Goal: Transaction & Acquisition: Purchase product/service

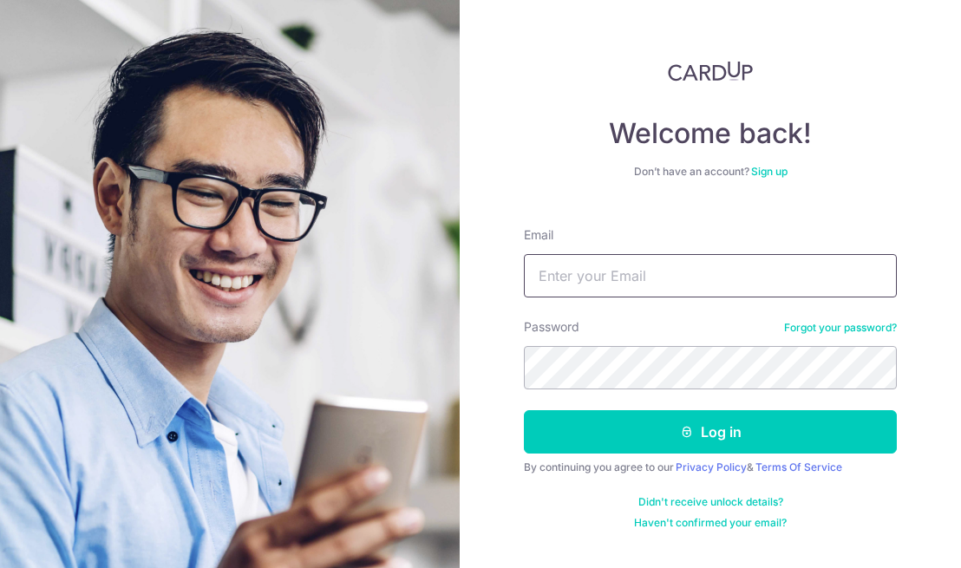
type input "derma.dynamics2008@gmail.com"
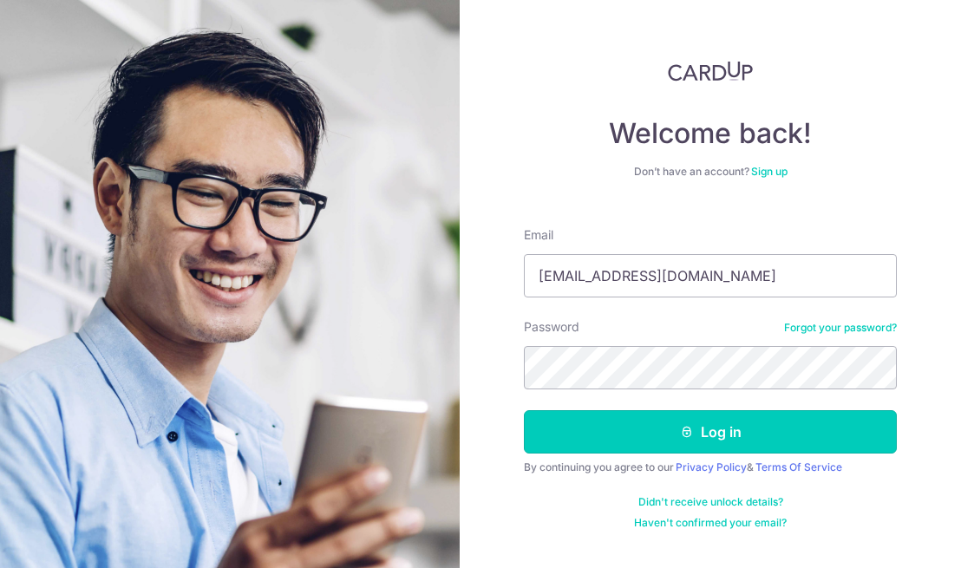
click at [686, 436] on icon "submit" at bounding box center [687, 432] width 14 height 14
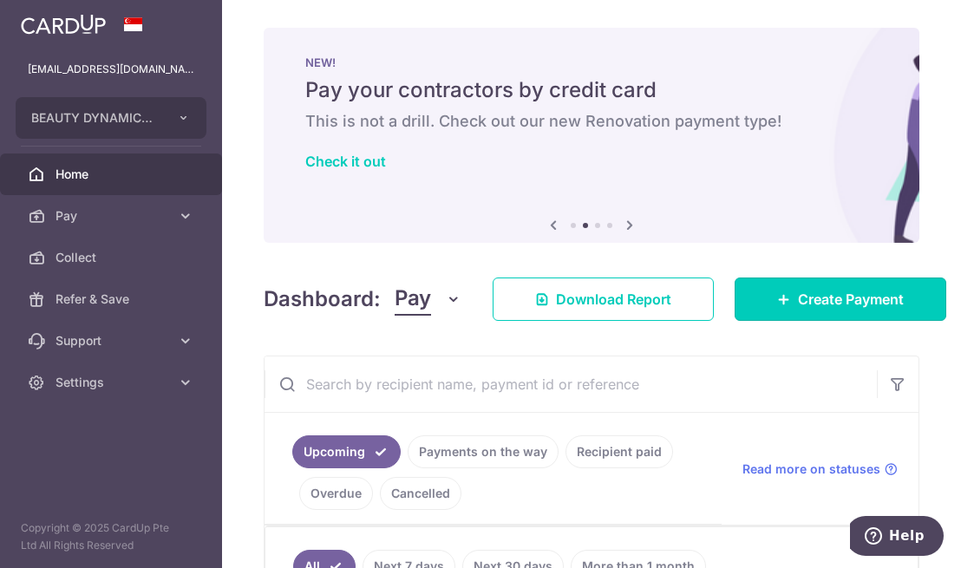
click at [774, 308] on link "Create Payment" at bounding box center [841, 299] width 212 height 43
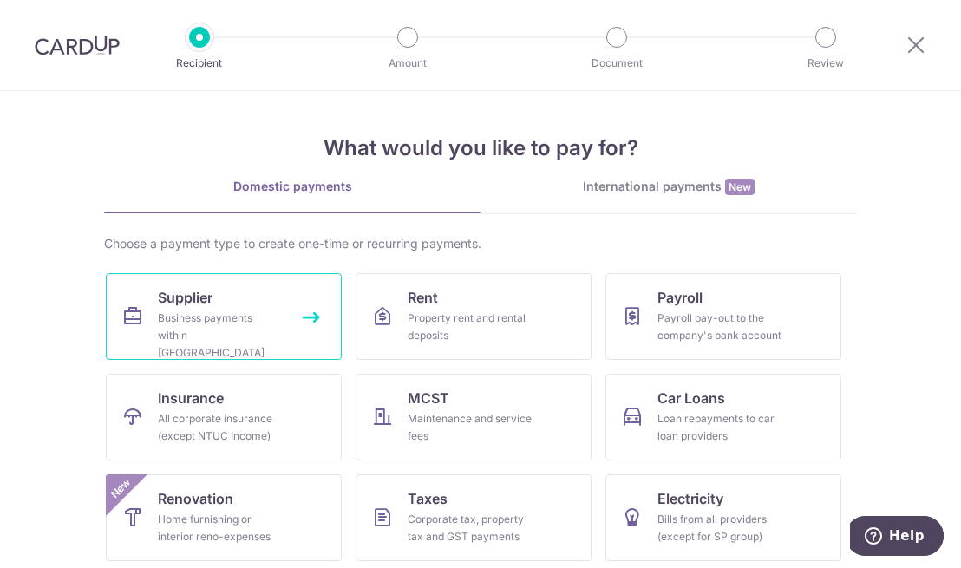
click at [215, 318] on div "Business payments within Singapore" at bounding box center [220, 336] width 125 height 52
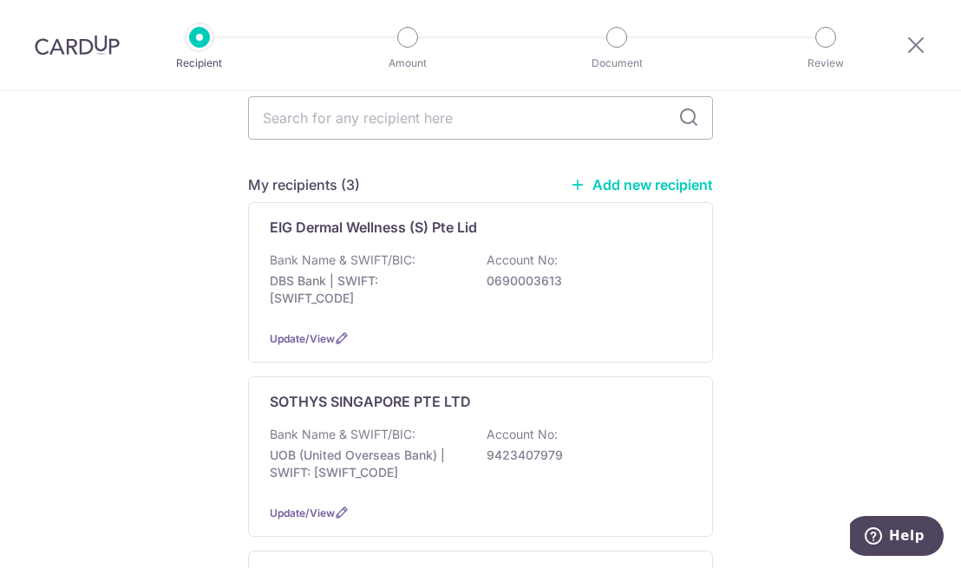
scroll to position [177, 0]
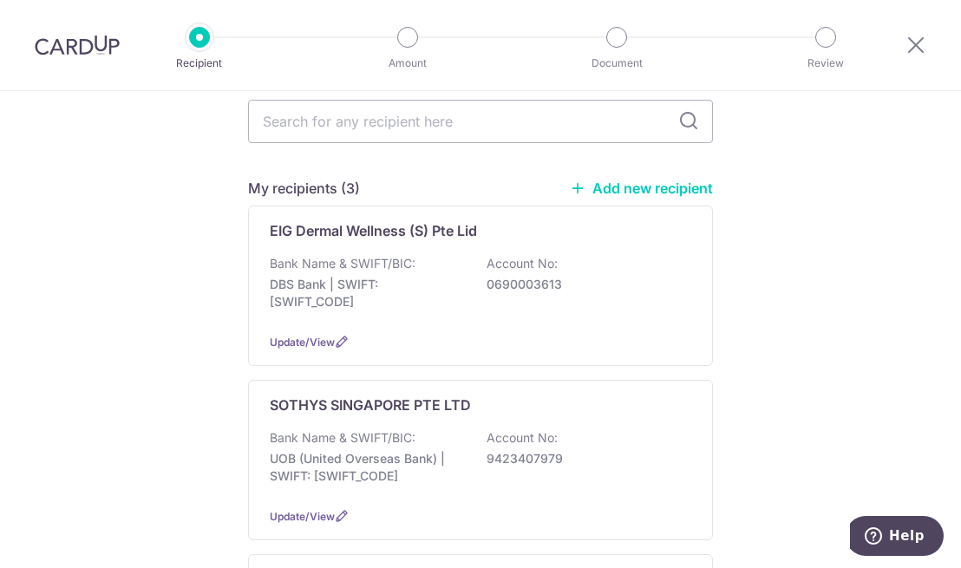
click at [354, 227] on div "EIG Dermal Wellness (S) Pte Lid Bank Name & SWIFT/BIC: DBS Bank | SWIFT: DBSSSG…" at bounding box center [480, 286] width 465 height 160
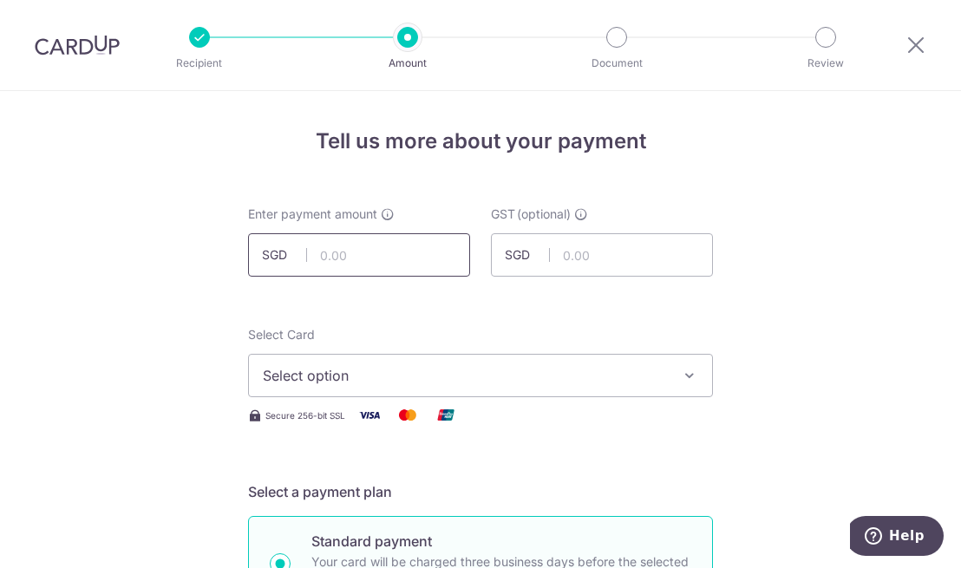
click at [333, 253] on input "text" at bounding box center [359, 254] width 222 height 43
click at [328, 378] on span "Select option" at bounding box center [465, 375] width 404 height 21
type input "522.50"
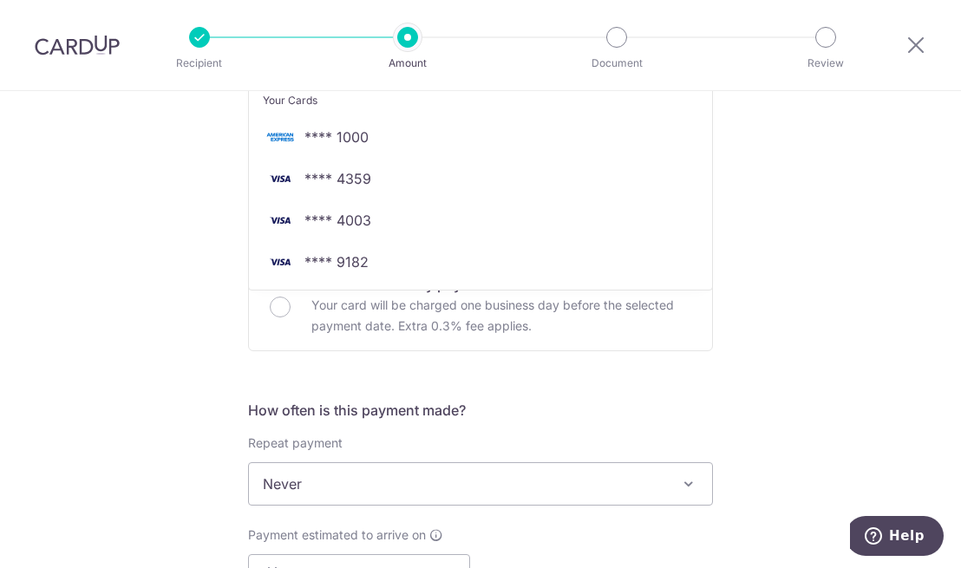
scroll to position [364, 0]
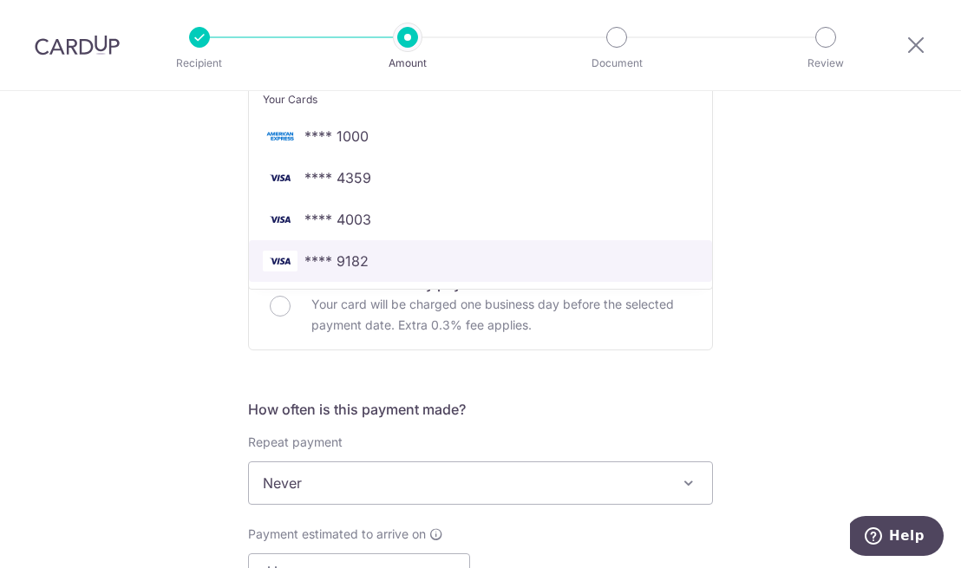
click at [348, 263] on span "**** 9182" at bounding box center [337, 261] width 64 height 21
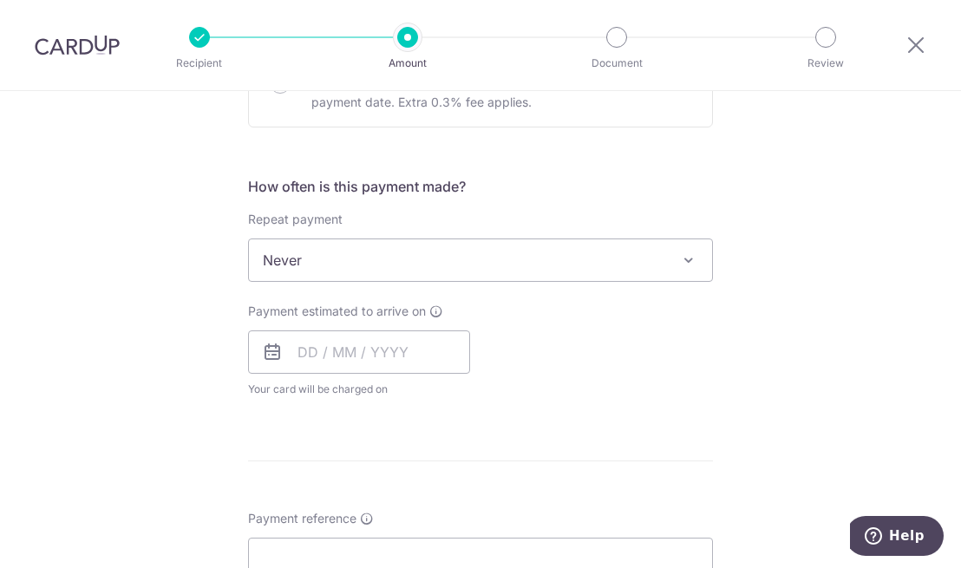
scroll to position [593, 0]
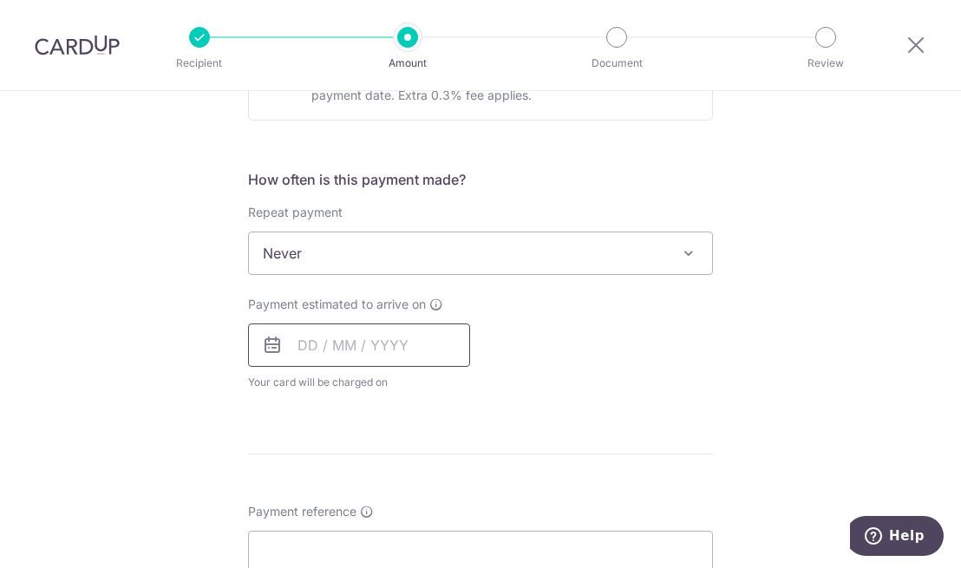
click at [305, 342] on input "text" at bounding box center [359, 345] width 222 height 43
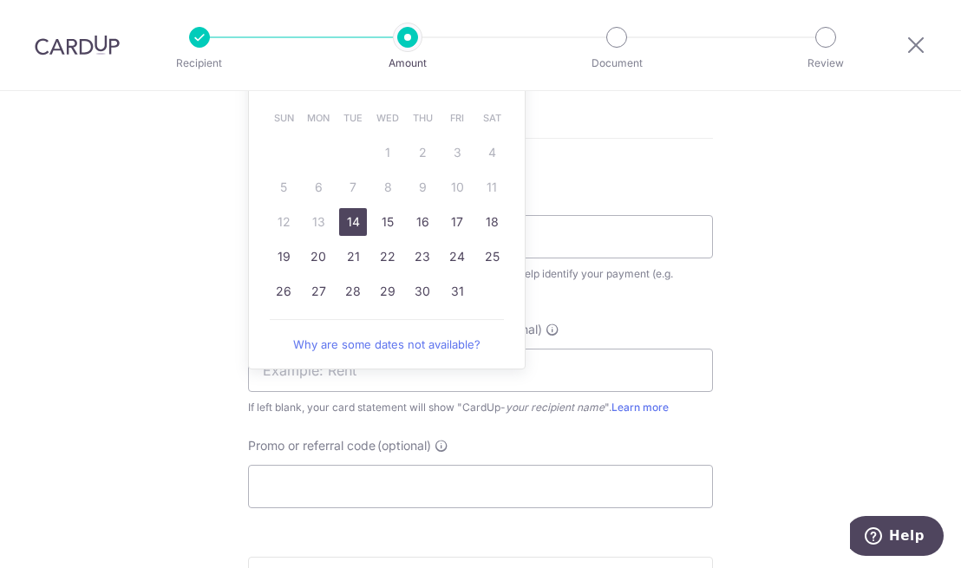
scroll to position [914, 0]
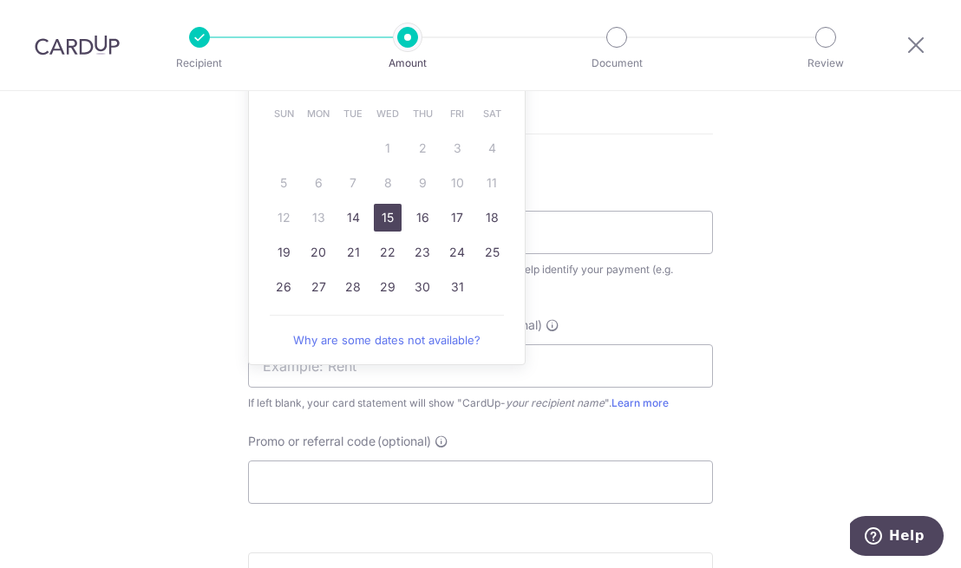
click at [385, 217] on link "15" at bounding box center [388, 218] width 28 height 28
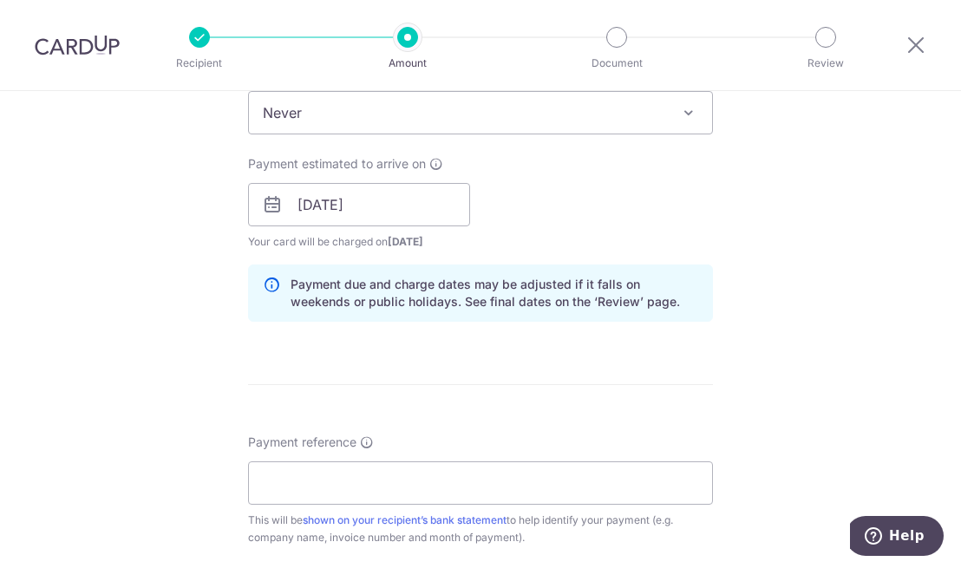
scroll to position [733, 0]
click at [299, 201] on input "15/10/2025" at bounding box center [359, 205] width 222 height 43
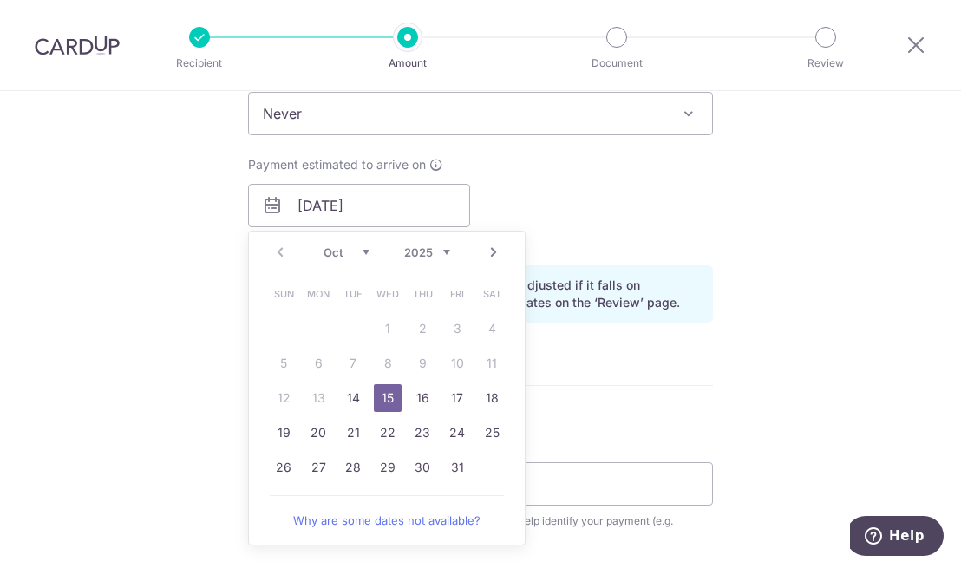
click at [483, 430] on link "25" at bounding box center [492, 433] width 28 height 28
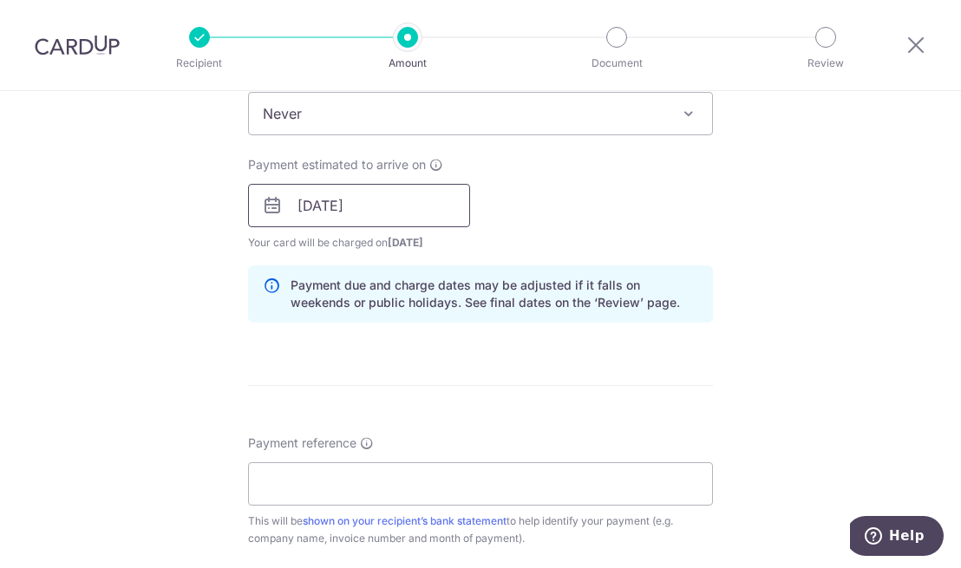
click at [305, 205] on input "25/10/2025" at bounding box center [359, 205] width 222 height 43
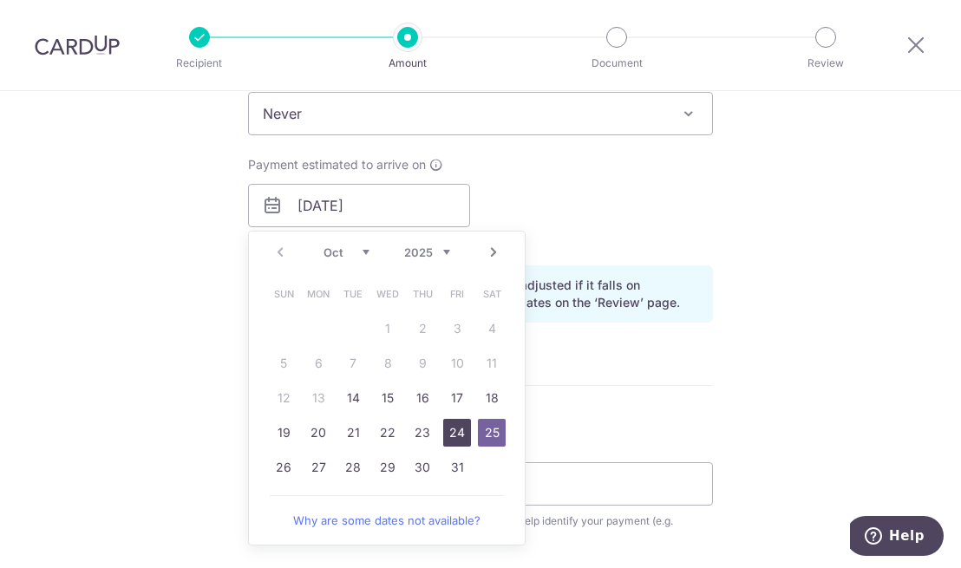
click at [455, 430] on link "24" at bounding box center [457, 433] width 28 height 28
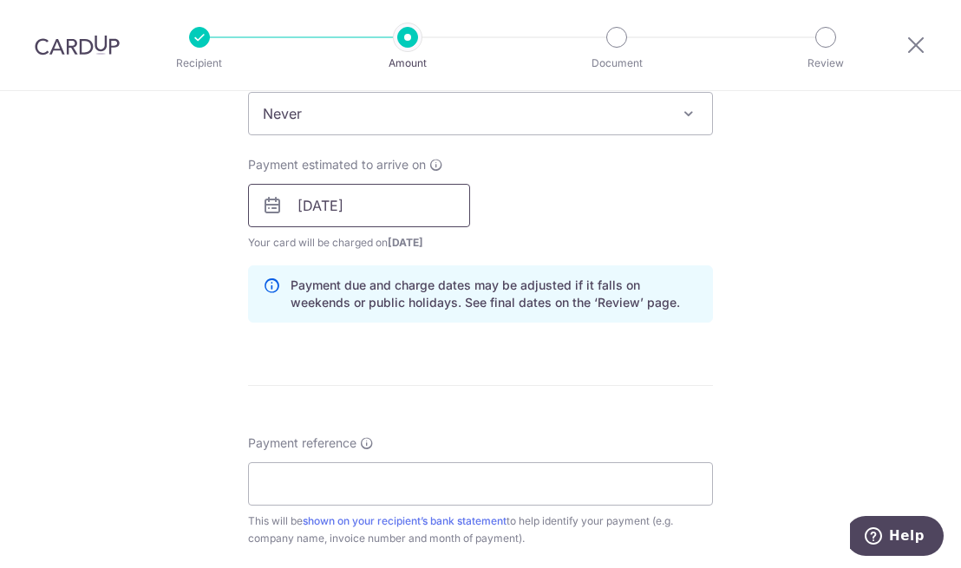
click at [316, 205] on input "24/10/2025" at bounding box center [359, 205] width 222 height 43
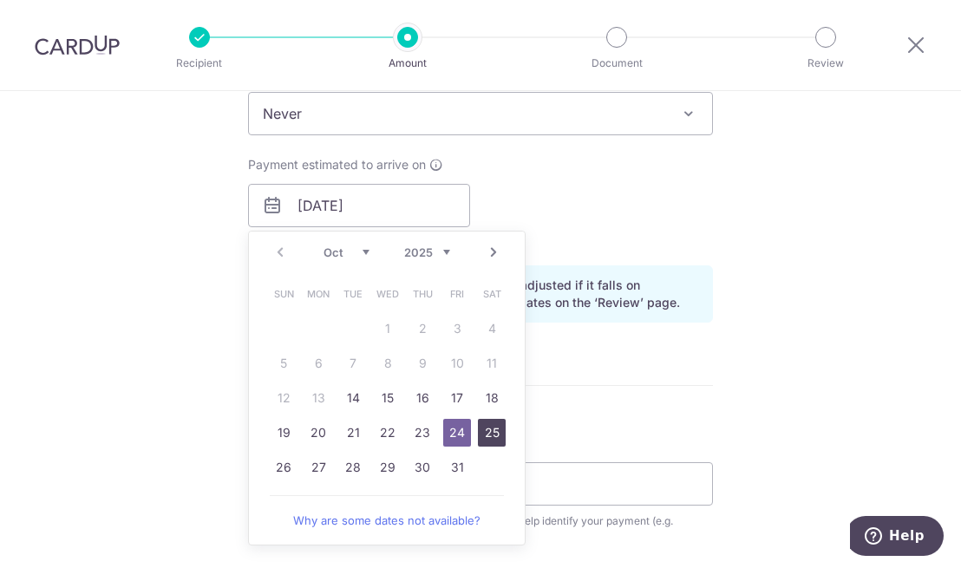
click at [488, 432] on link "25" at bounding box center [492, 433] width 28 height 28
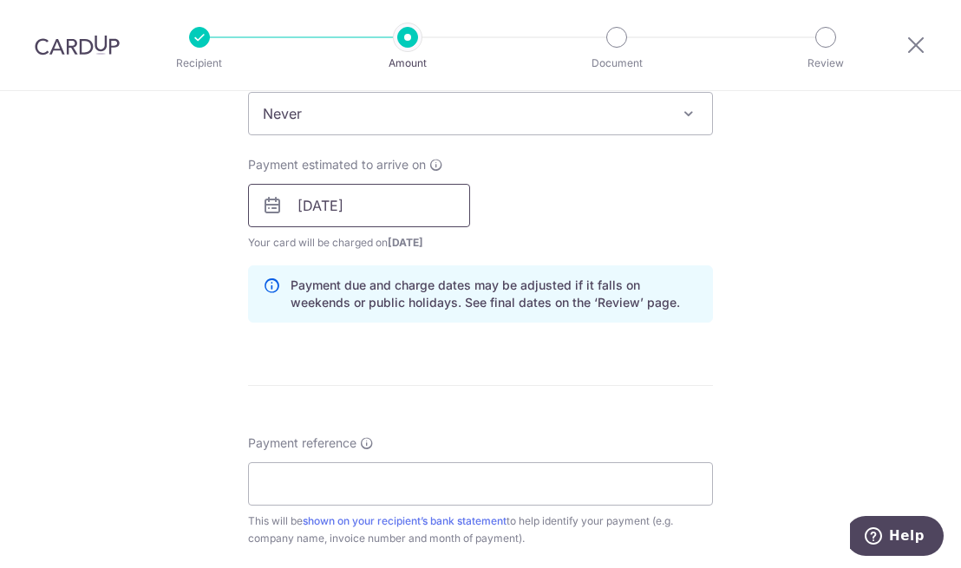
click at [311, 205] on input "25/10/2025" at bounding box center [359, 205] width 222 height 43
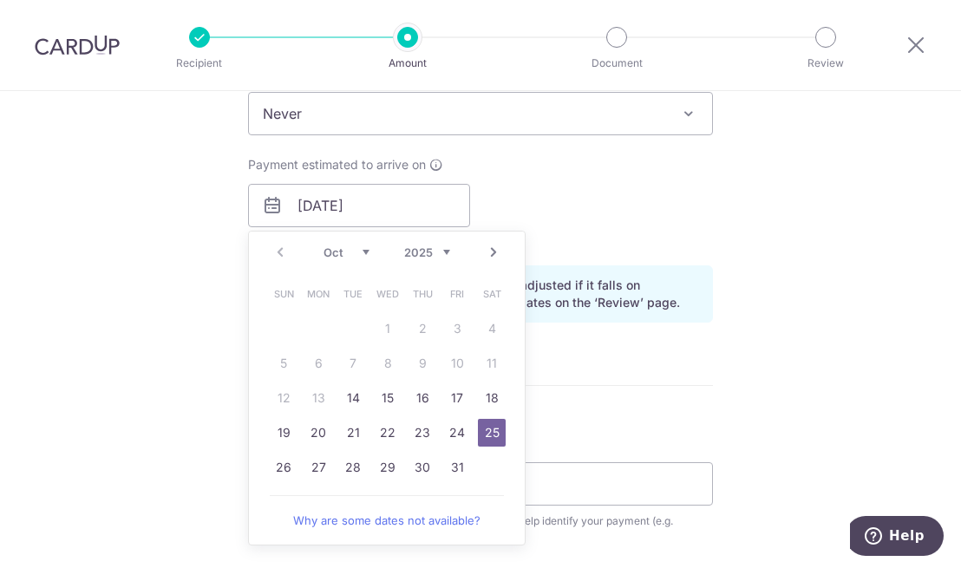
click at [419, 433] on link "23" at bounding box center [423, 433] width 28 height 28
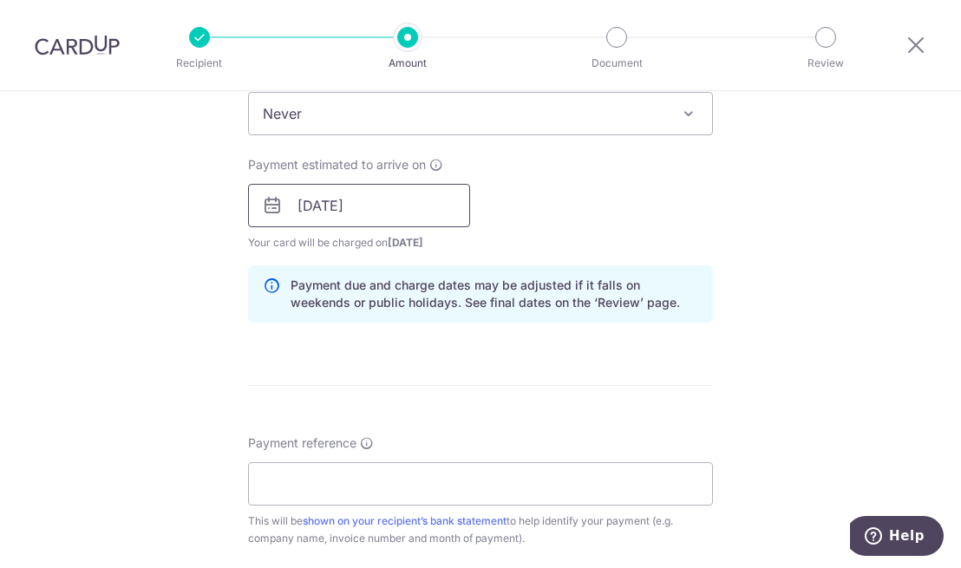
click at [305, 203] on input "23/10/2025" at bounding box center [359, 205] width 222 height 43
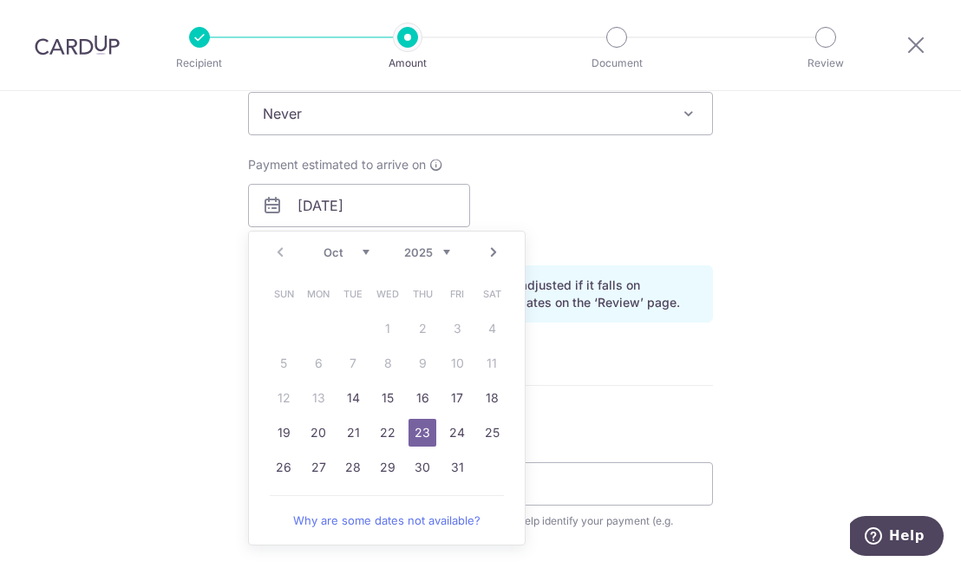
click at [458, 430] on link "24" at bounding box center [457, 433] width 28 height 28
type input "24/10/2025"
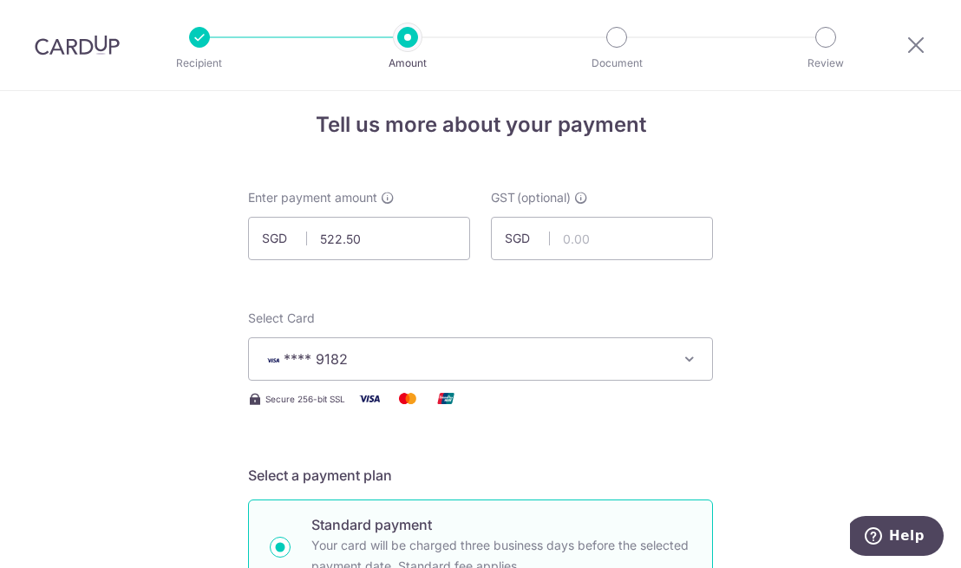
scroll to position [16, 0]
click at [429, 239] on input "522.50" at bounding box center [359, 238] width 222 height 43
type input "525.62"
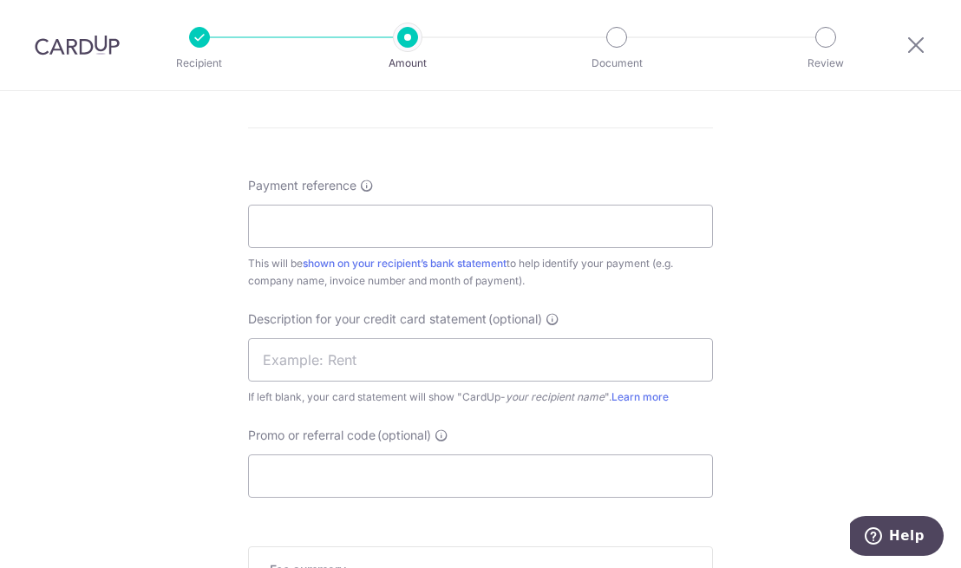
scroll to position [992, 0]
click at [394, 223] on input "Payment reference" at bounding box center [480, 224] width 465 height 43
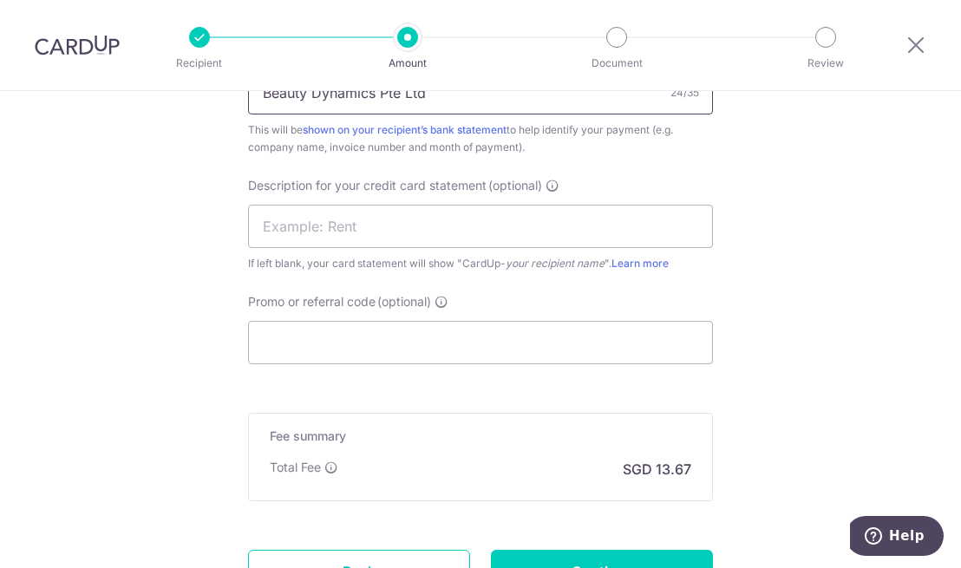
scroll to position [1127, 0]
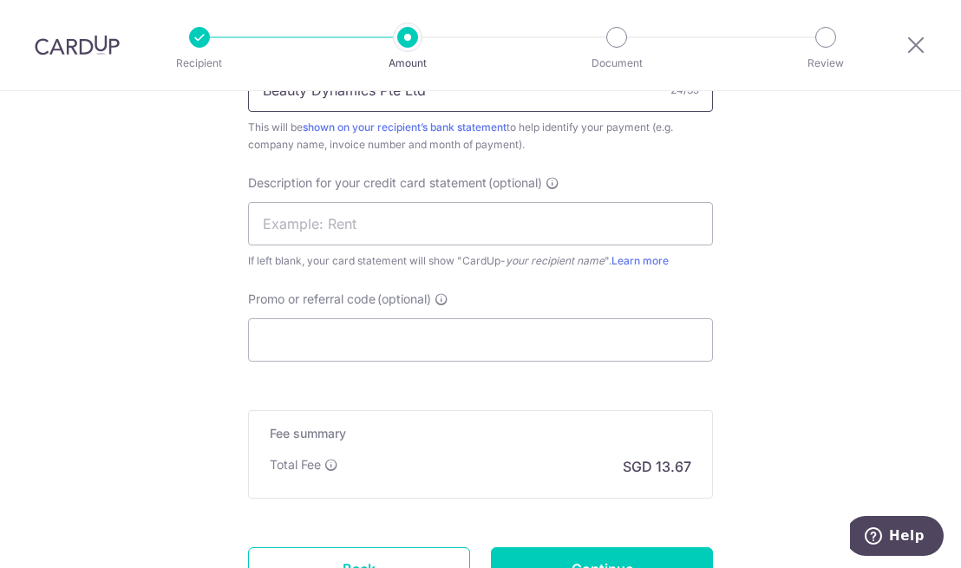
type input "Beauty Dynamics Pte Ltd"
click at [350, 226] on input "text" at bounding box center [480, 223] width 465 height 43
type input "EIG"
click at [381, 339] on input "Promo or referral code (optional)" at bounding box center [480, 339] width 465 height 43
paste input "BOFF185"
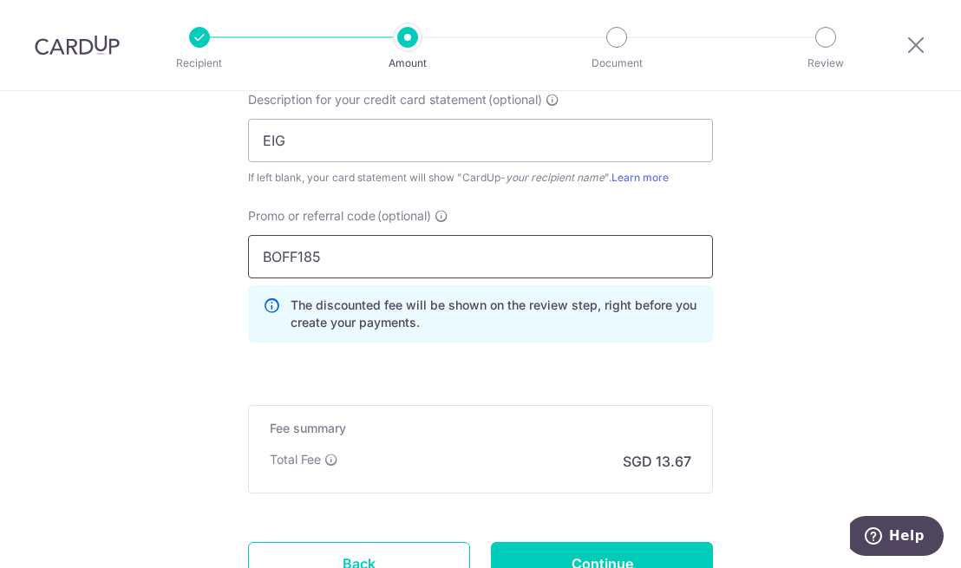
scroll to position [1356, 0]
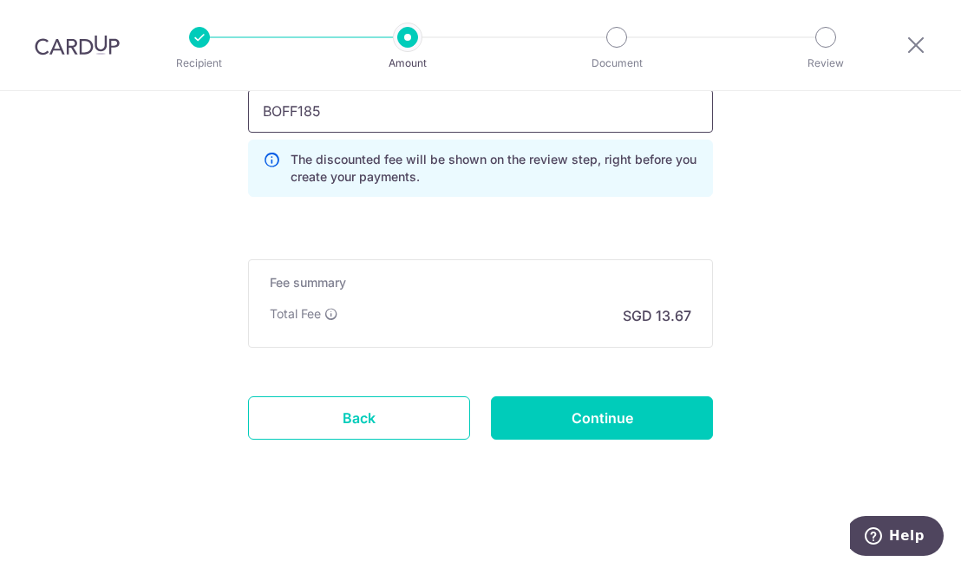
type input "BOFF185"
click at [587, 421] on input "Continue" at bounding box center [602, 417] width 222 height 43
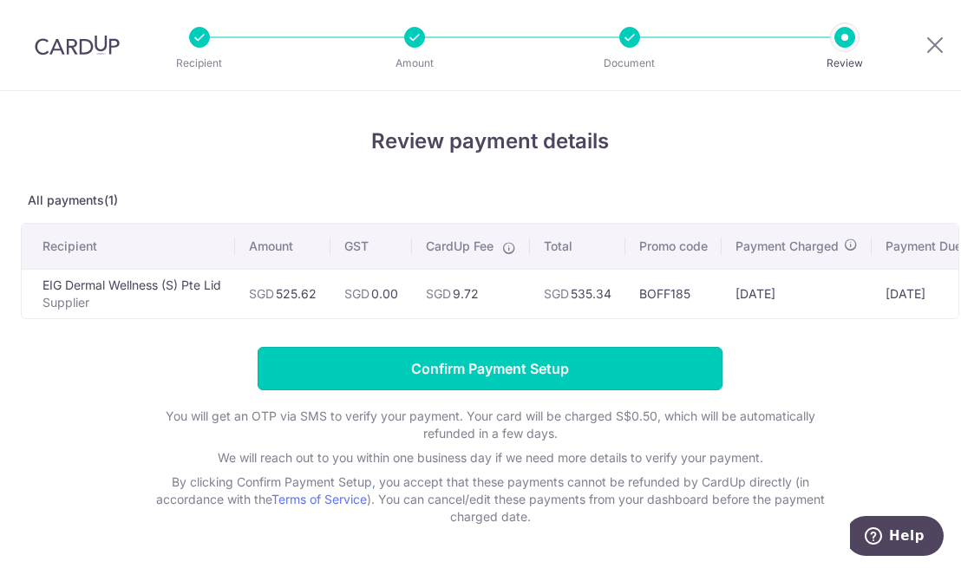
click at [527, 379] on input "Confirm Payment Setup" at bounding box center [490, 368] width 465 height 43
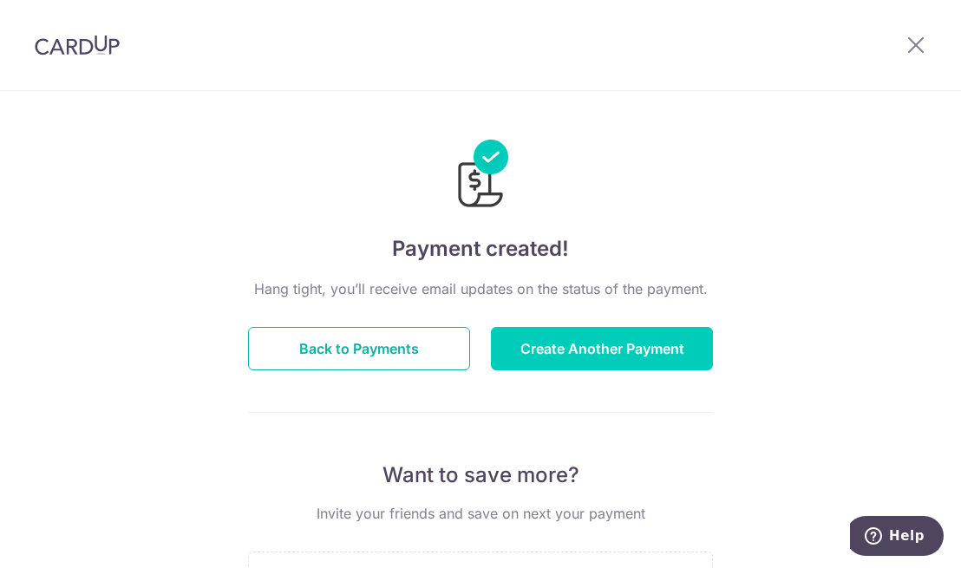
click at [364, 364] on button "Back to Payments" at bounding box center [359, 348] width 222 height 43
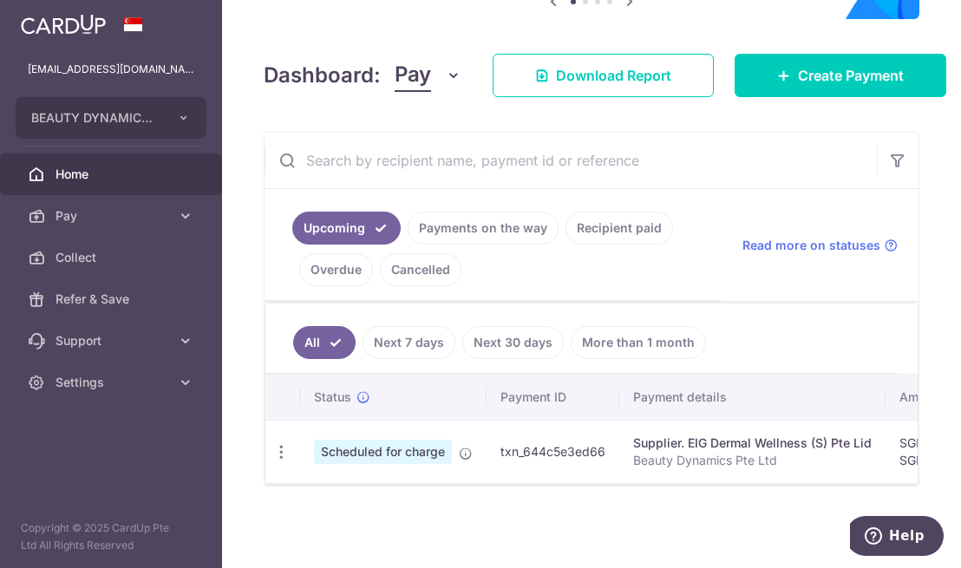
scroll to position [230, 0]
click at [284, 444] on icon "button" at bounding box center [281, 452] width 18 height 18
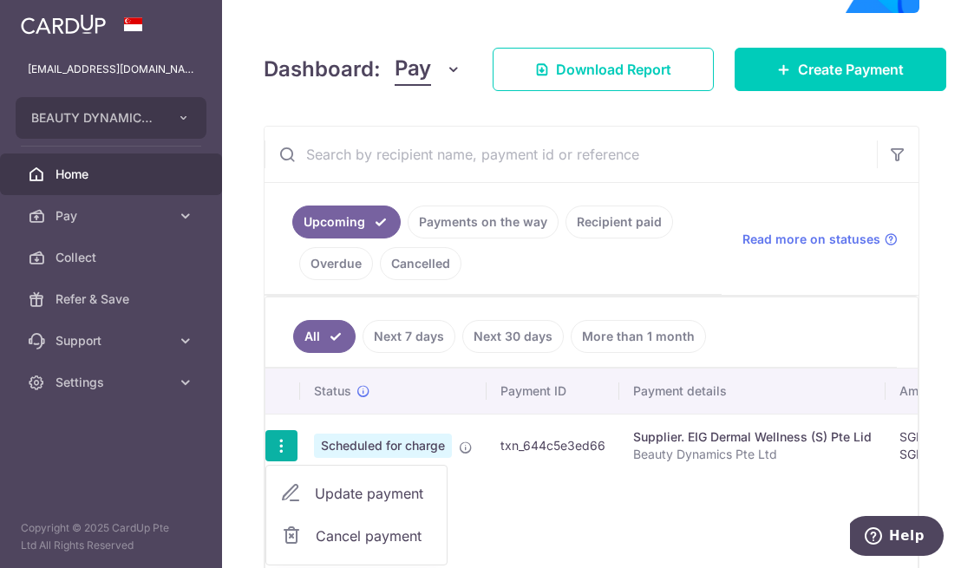
click at [379, 492] on span "Update payment" at bounding box center [374, 493] width 118 height 21
radio input "true"
type input "525.62"
type input "0.00"
type input "24/10/2025"
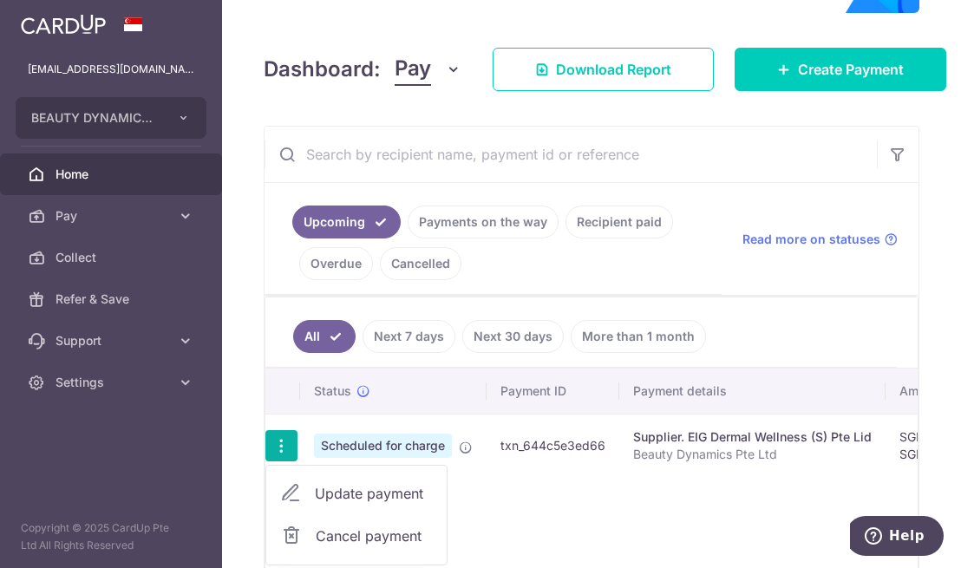
type input "Beauty Dynamics Pte Ltd"
type input "EIG"
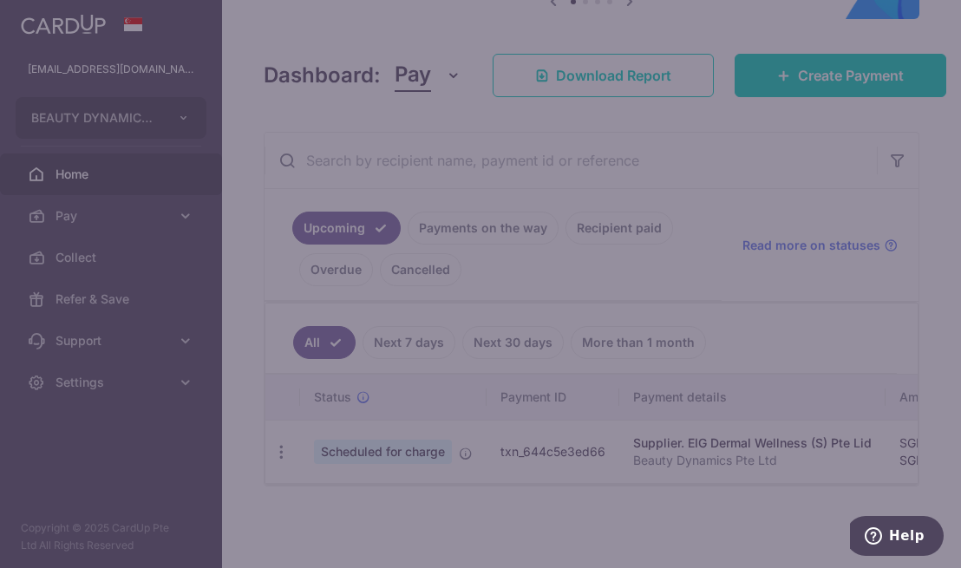
type input "BOFF185"
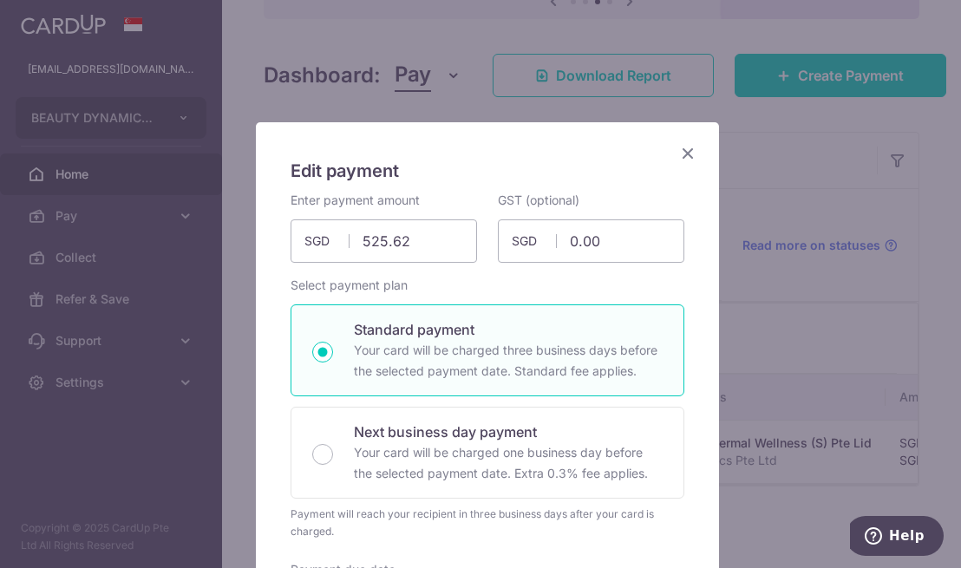
scroll to position [0, 0]
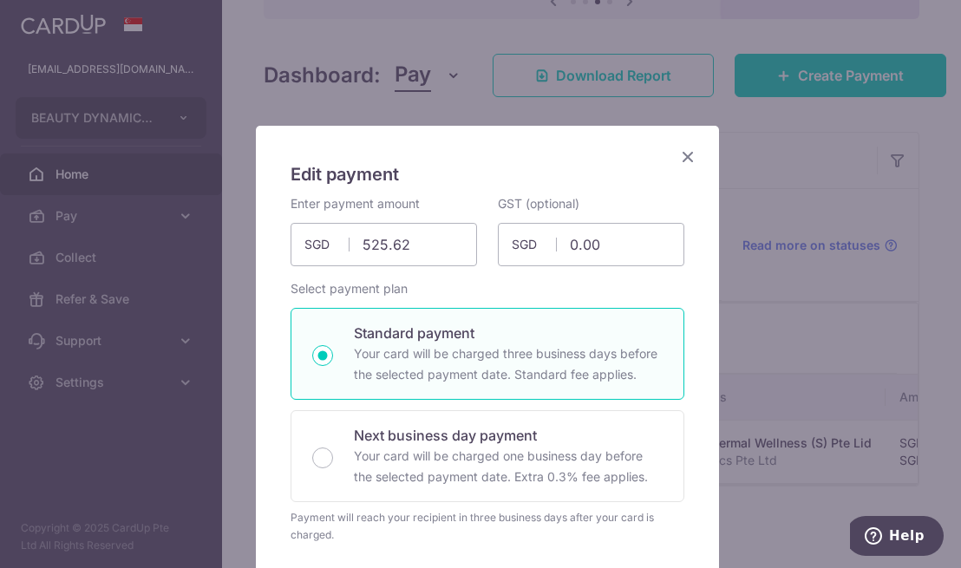
click at [679, 155] on icon "Close" at bounding box center [688, 157] width 21 height 22
